Goal: Task Accomplishment & Management: Manage account settings

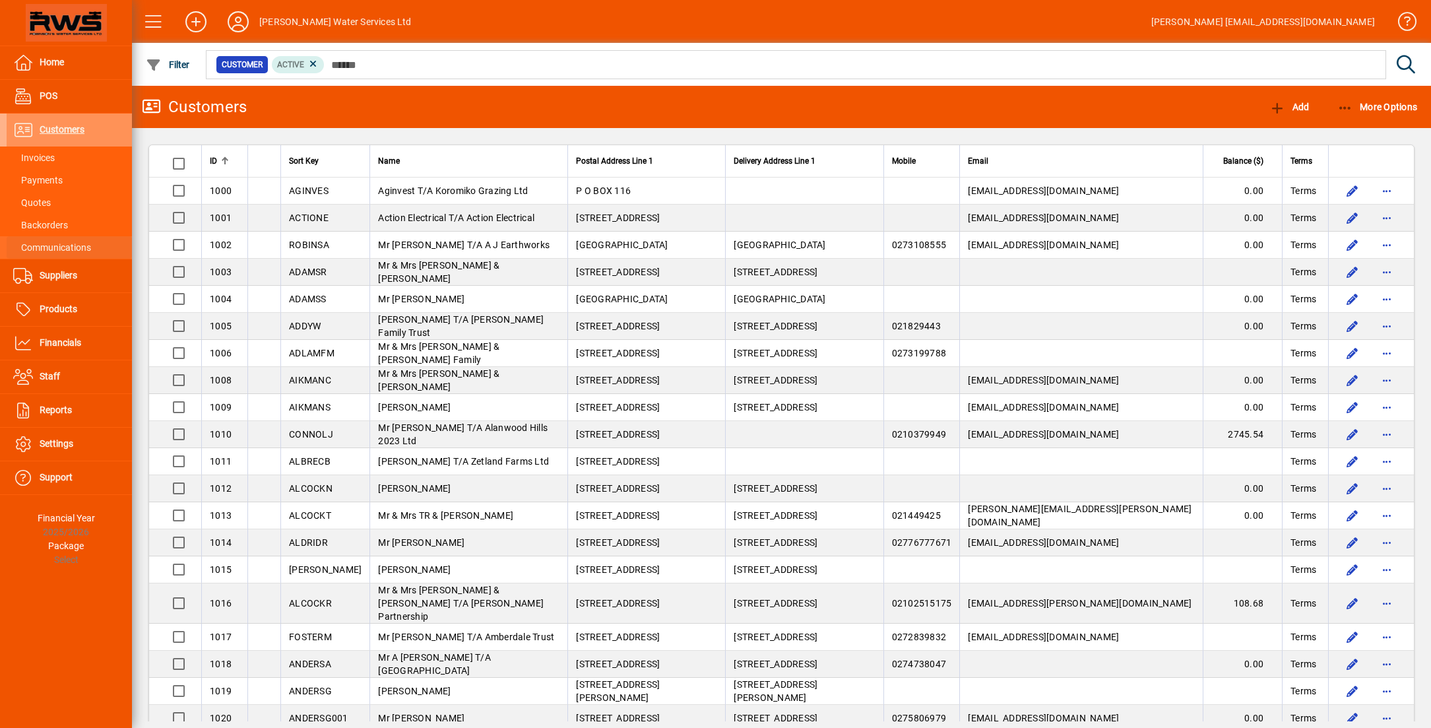
scroll to position [22, 0]
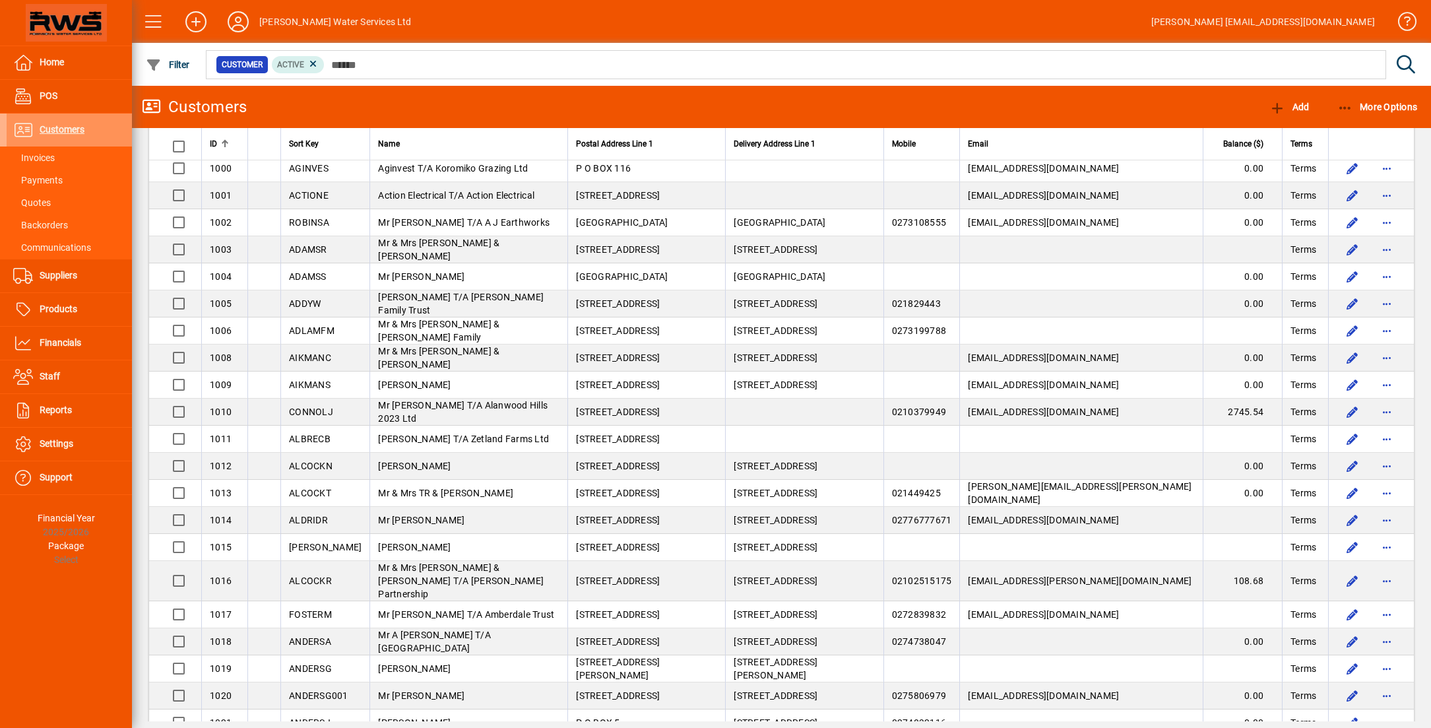
click at [136, 233] on app-page-flat "ID Sort Key Name Postal Address Line 1 Delivery Address Line 1 Mobile Email Bal…" at bounding box center [781, 424] width 1299 height 593
click at [78, 133] on span "Customers" at bounding box center [62, 129] width 45 height 11
click at [67, 159] on span at bounding box center [69, 158] width 125 height 32
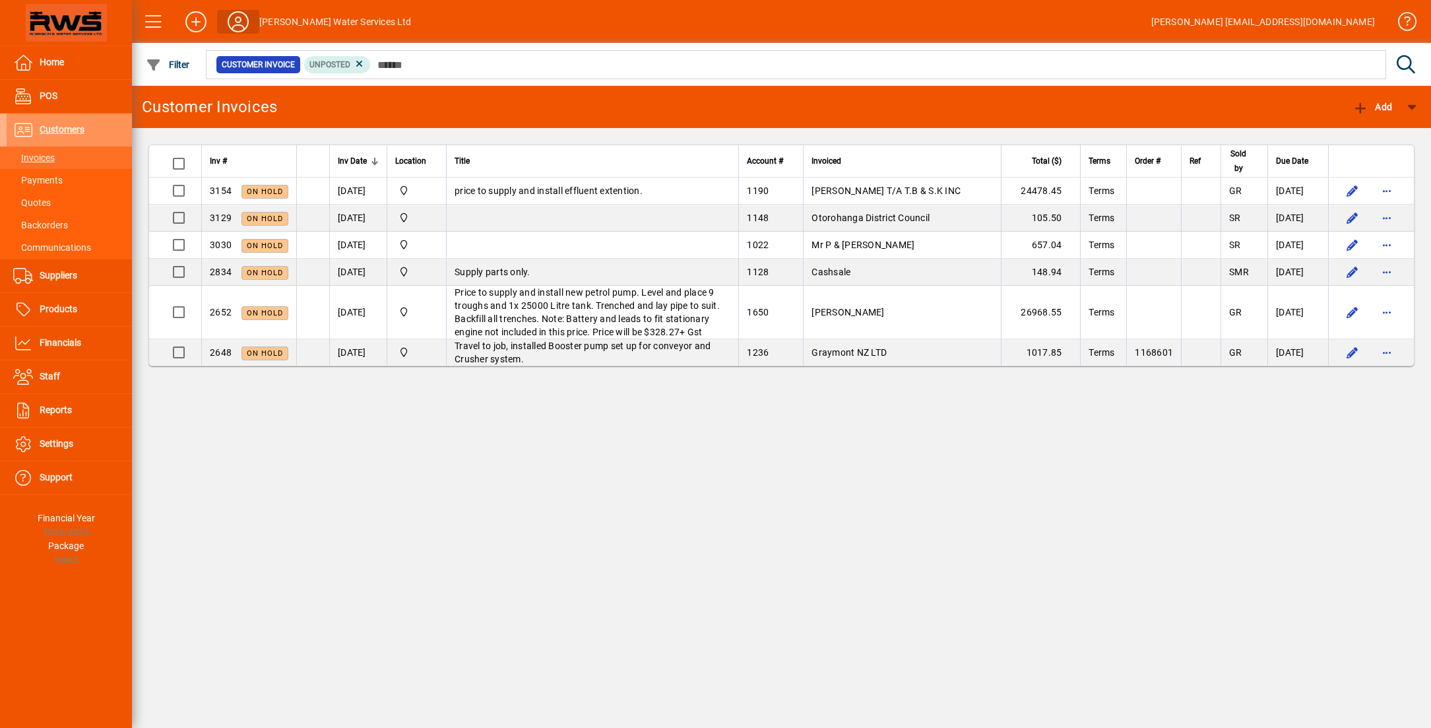
click at [243, 27] on icon at bounding box center [238, 21] width 26 height 21
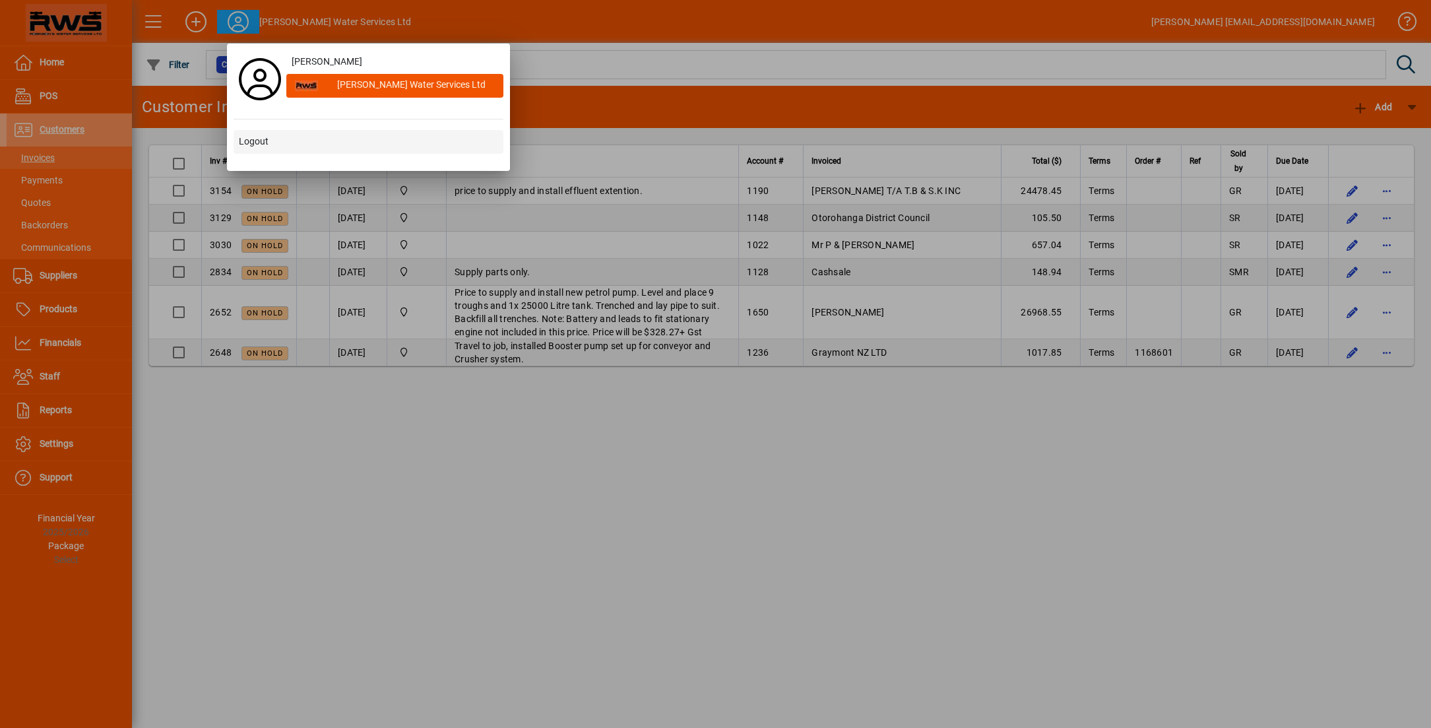
click at [266, 148] on span "Logout" at bounding box center [254, 142] width 30 height 14
